Goal: Task Accomplishment & Management: Manage account settings

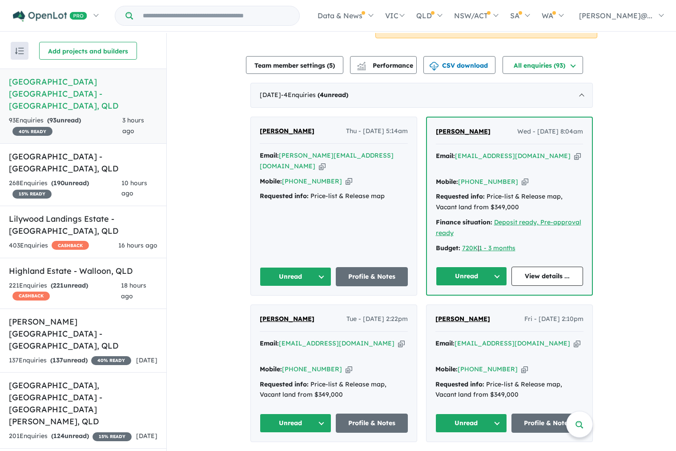
scroll to position [302, 0]
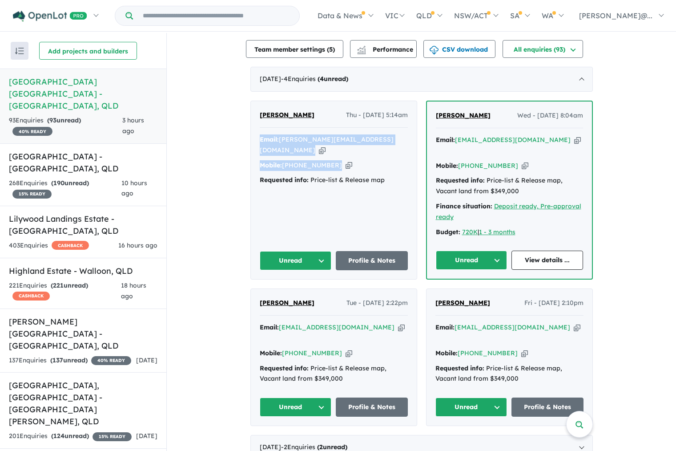
drag, startPoint x: 341, startPoint y: 154, endPoint x: 240, endPoint y: 139, distance: 101.6
copy div "Email: [PERSON_NAME][EMAIL_ADDRESS][DOMAIN_NAME] Copied! Mobile: [PHONE_NUMBER]…"
click at [378, 251] on link "Profile & Notes" at bounding box center [372, 260] width 72 height 19
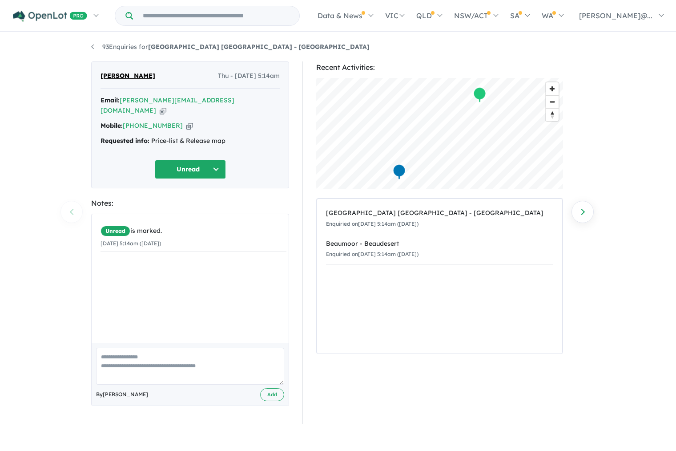
click at [205, 351] on textarea at bounding box center [190, 365] width 188 height 37
paste textarea "**********"
type textarea "**********"
click at [264, 388] on button "Add" at bounding box center [272, 394] width 24 height 13
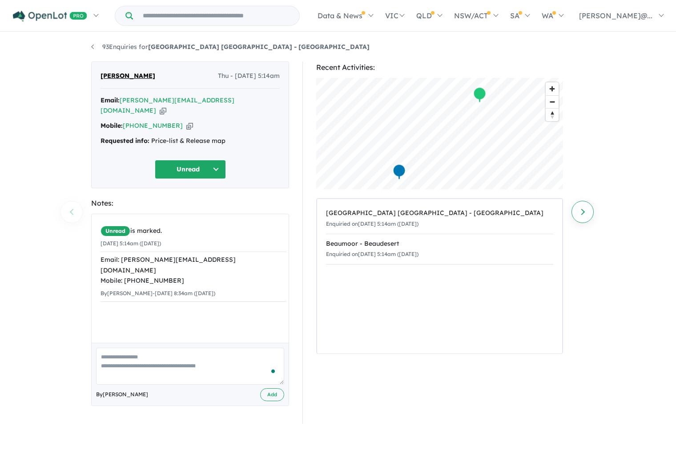
click at [590, 208] on link "Next enquiry" at bounding box center [583, 212] width 22 height 22
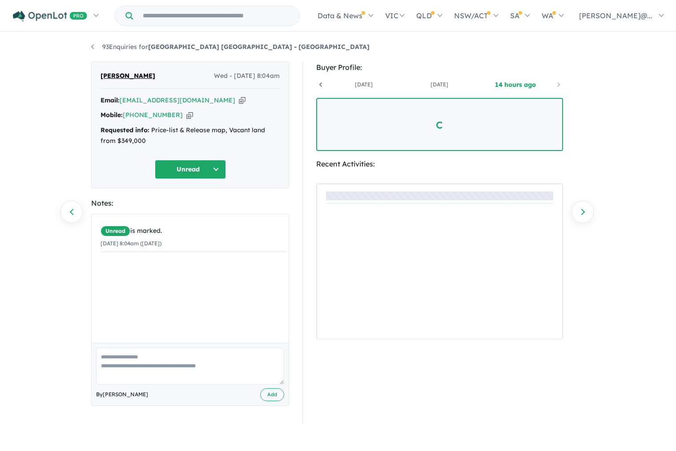
scroll to position [0, 66]
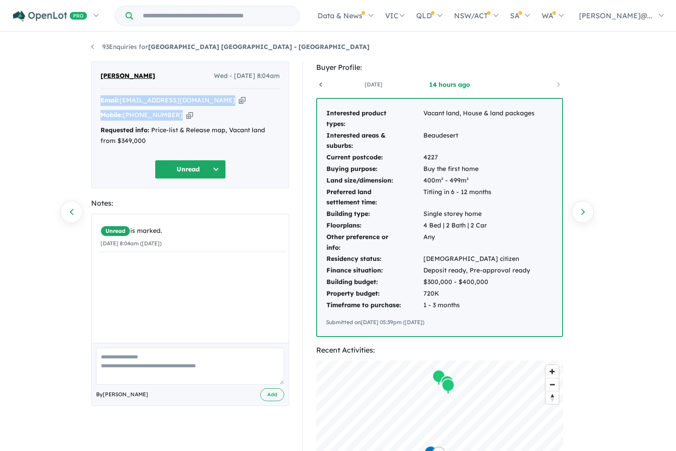
drag, startPoint x: 183, startPoint y: 117, endPoint x: 92, endPoint y: 101, distance: 93.1
click at [92, 99] on div "Natthaya Ketnil Wed - 10/09/2025, 8:04am Email: link.natt@gmail.com Copied! Mob…" at bounding box center [190, 124] width 198 height 127
copy div "Email: link.natt@gmail.com Copied! Mobile: +61 436 446 596 Copied!"
